Goal: Check status: Check status

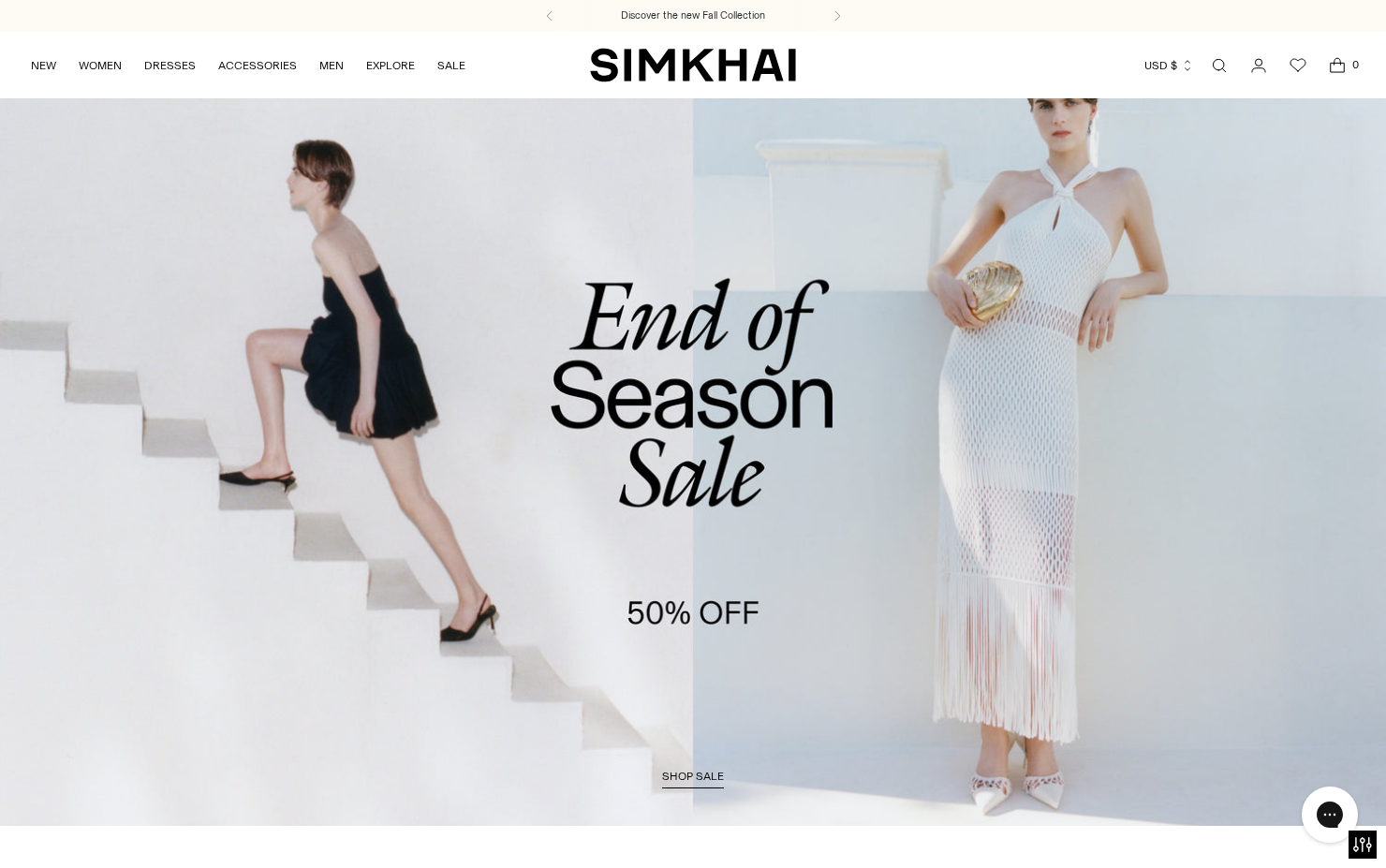
click at [1258, 70] on icon "Go to the account page" at bounding box center [1259, 65] width 27 height 19
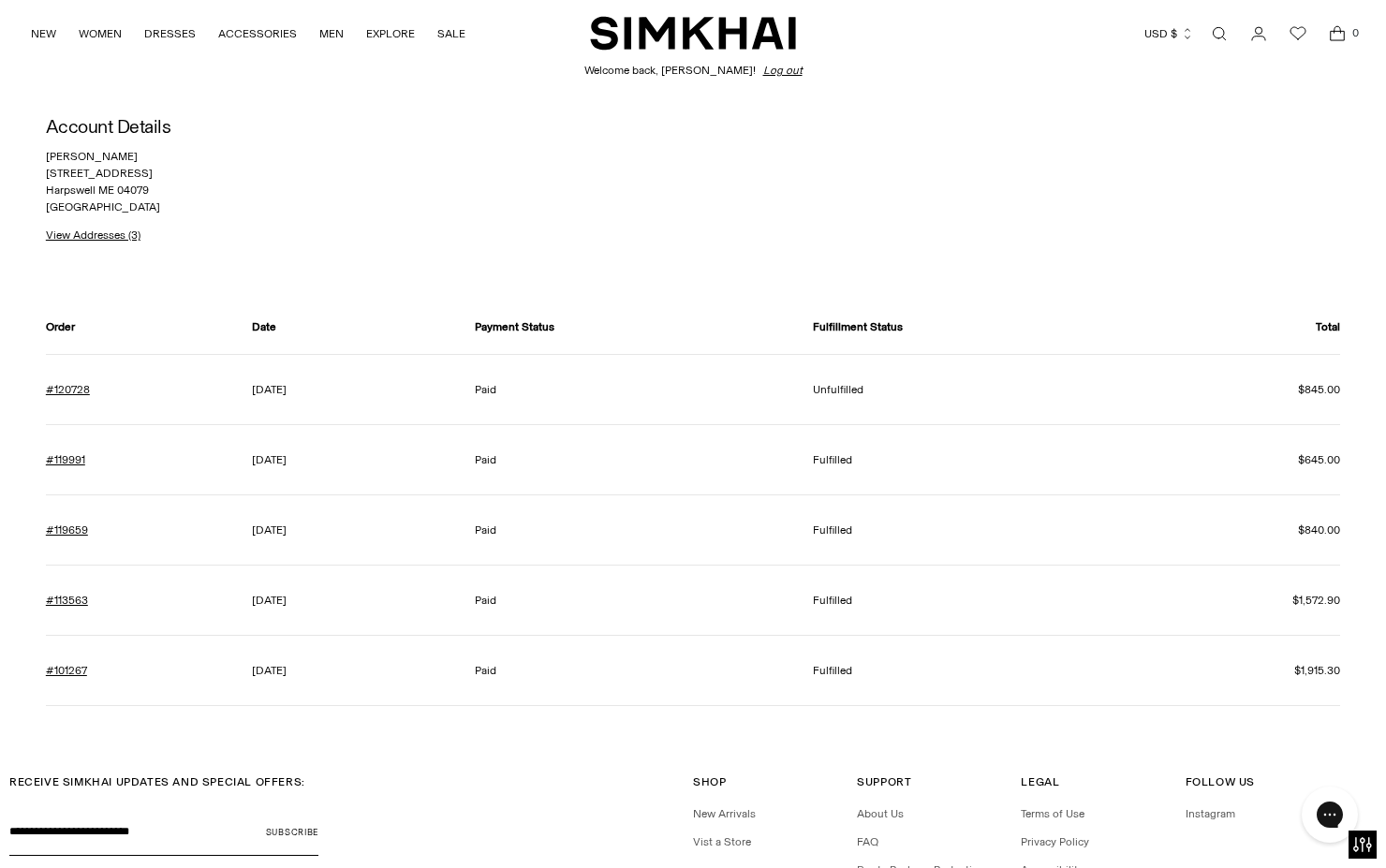
scroll to position [82, 0]
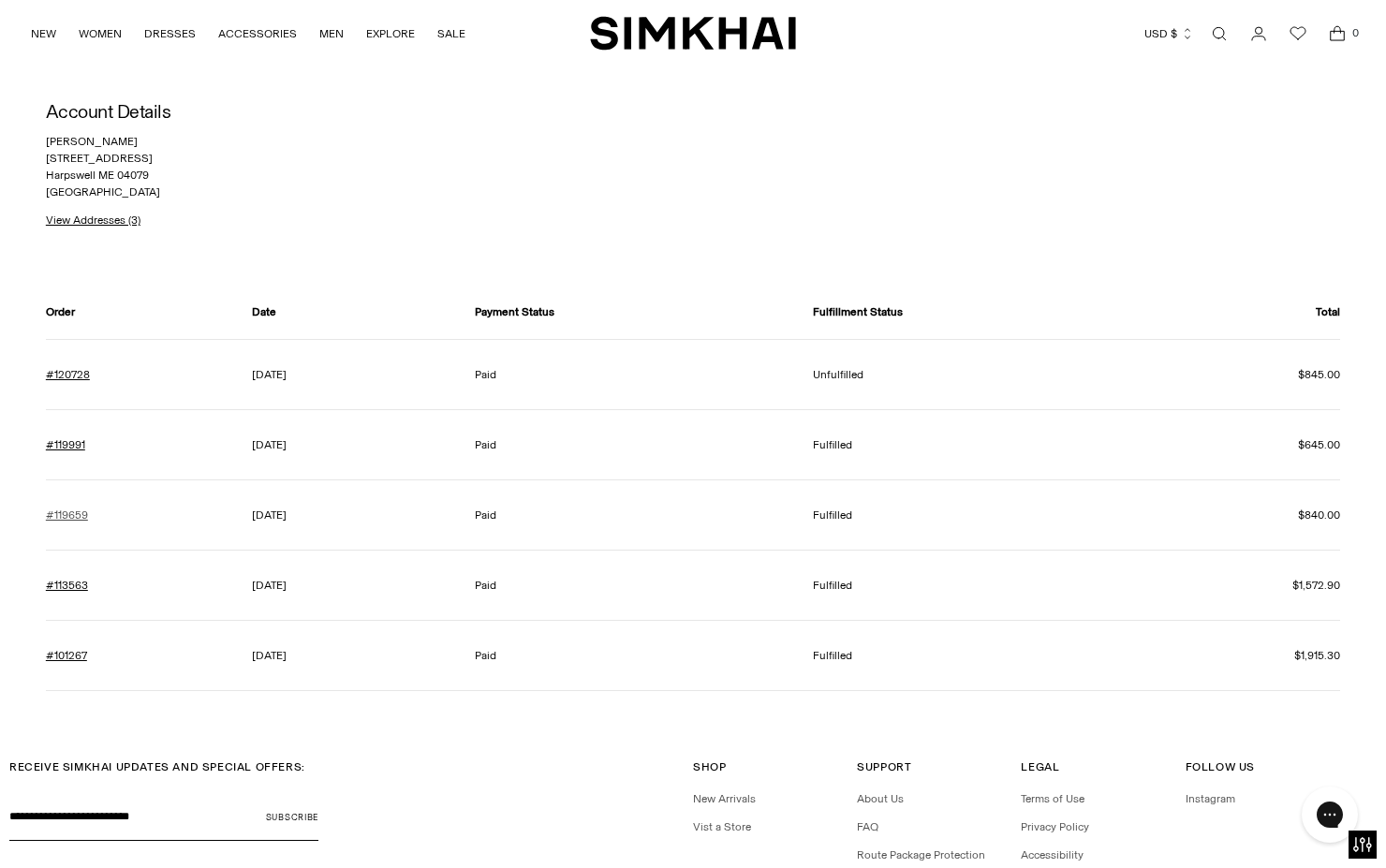
click at [78, 513] on link "#119659" at bounding box center [66, 515] width 42 height 17
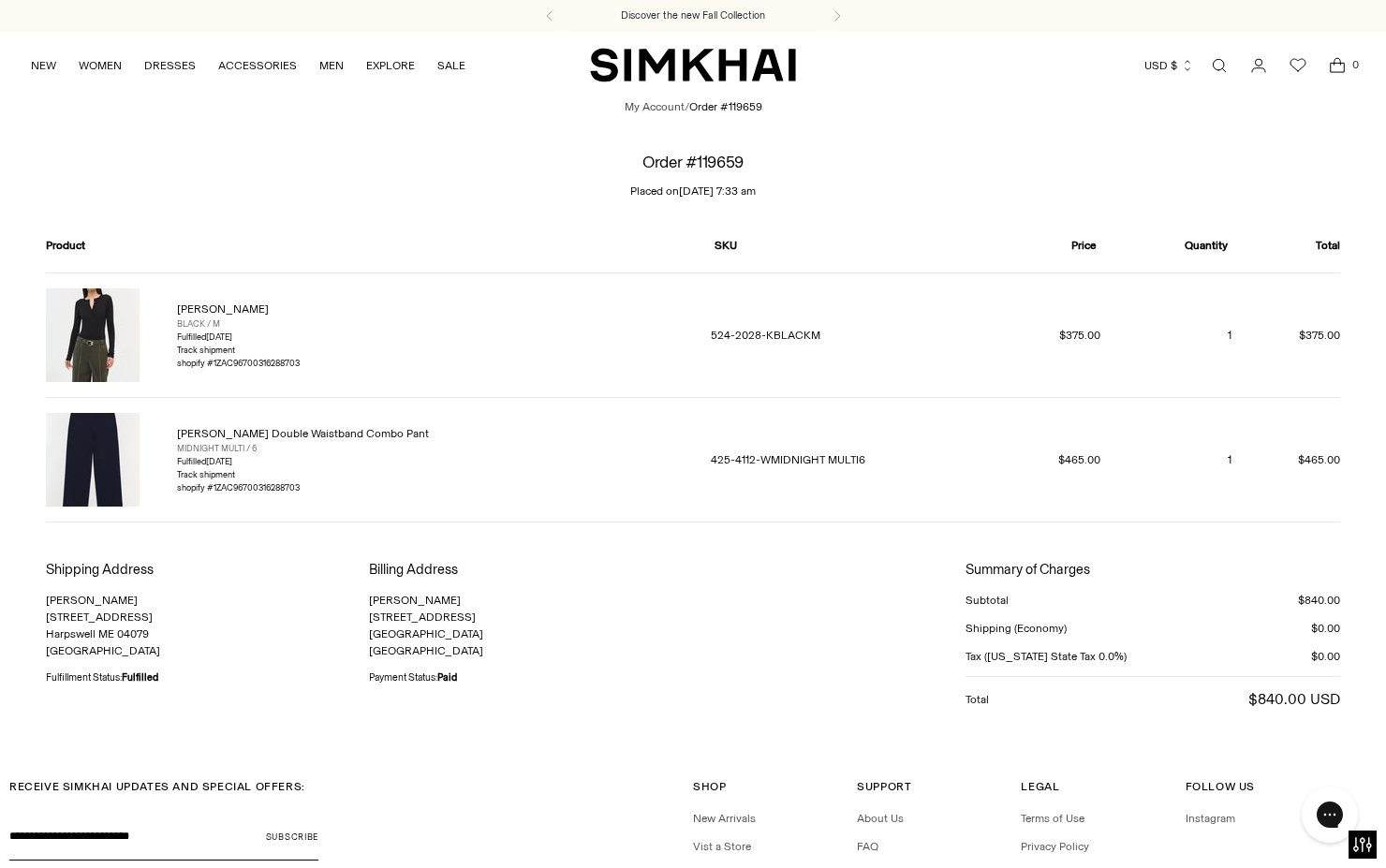
click at [395, 483] on div "Ophelia Double Waistband Combo Pant MIDNIGHT MULTI / 6 Fulfilled August 14, 202…" at bounding box center [363, 459] width 636 height 94
click at [710, 71] on img "SIMKHAI" at bounding box center [693, 65] width 206 height 37
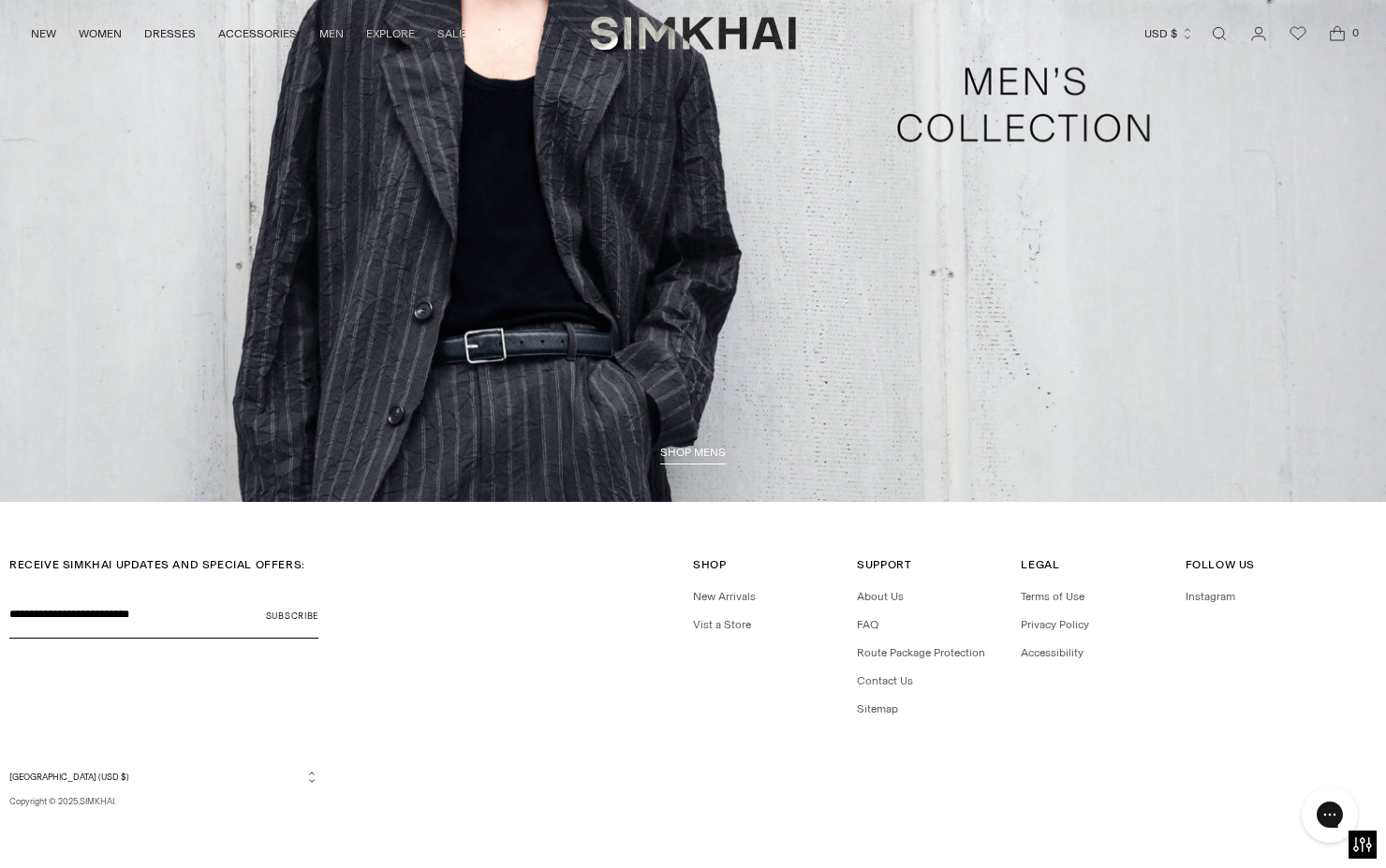
scroll to position [4828, 0]
click at [873, 623] on link "FAQ" at bounding box center [868, 625] width 22 height 13
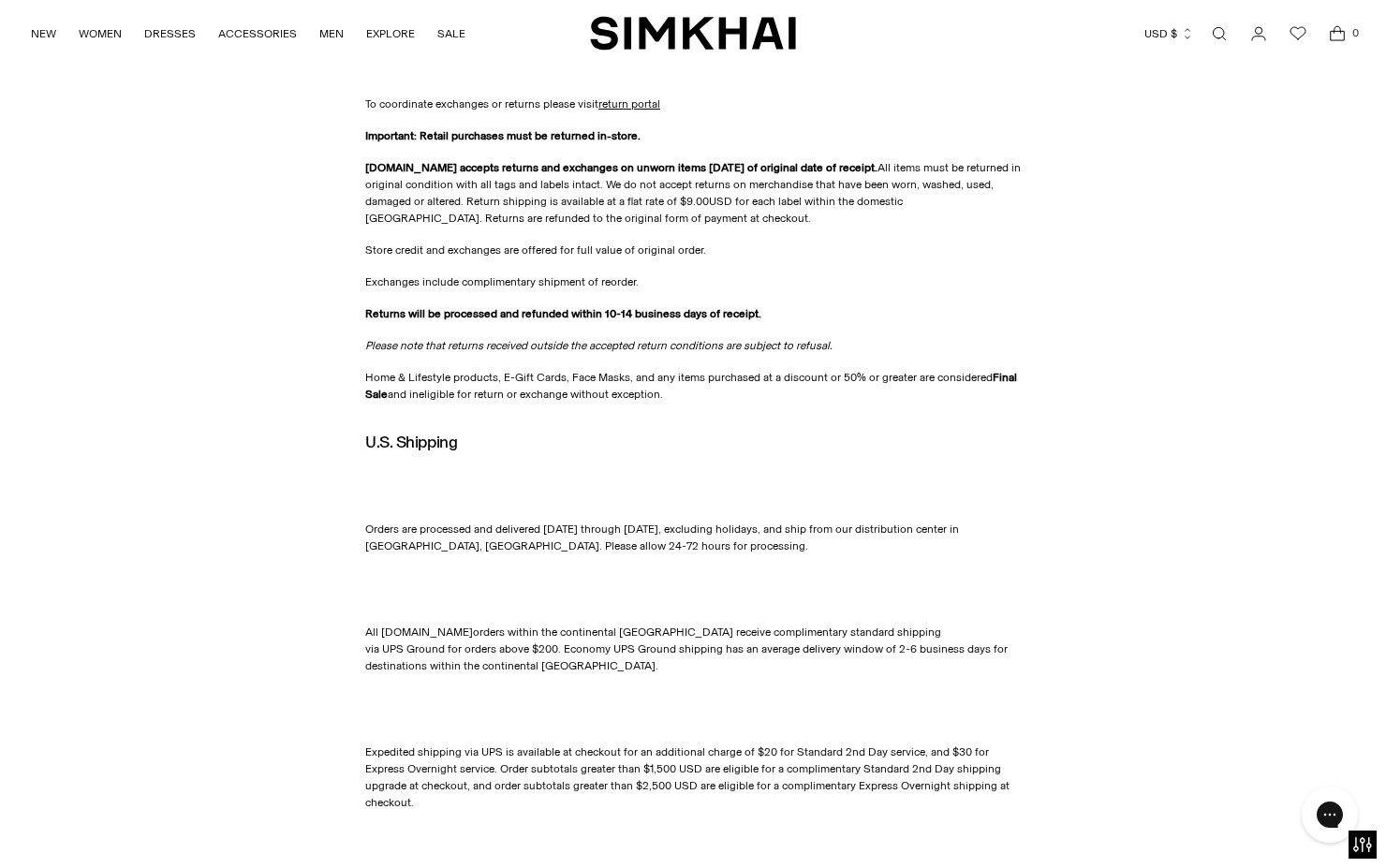
scroll to position [30, 0]
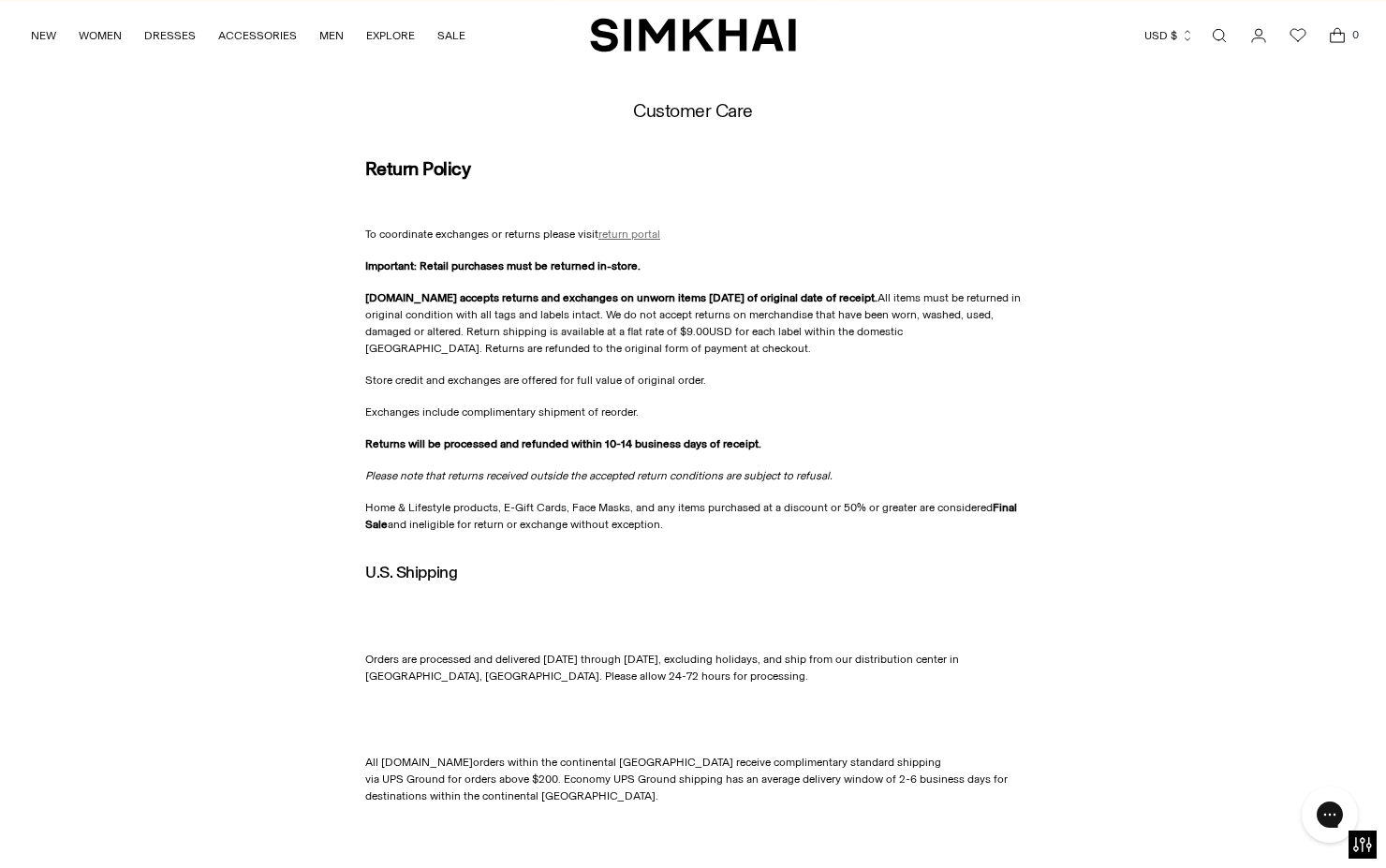
click at [634, 234] on span "return portal" at bounding box center [629, 234] width 62 height 13
